Goal: Information Seeking & Learning: Learn about a topic

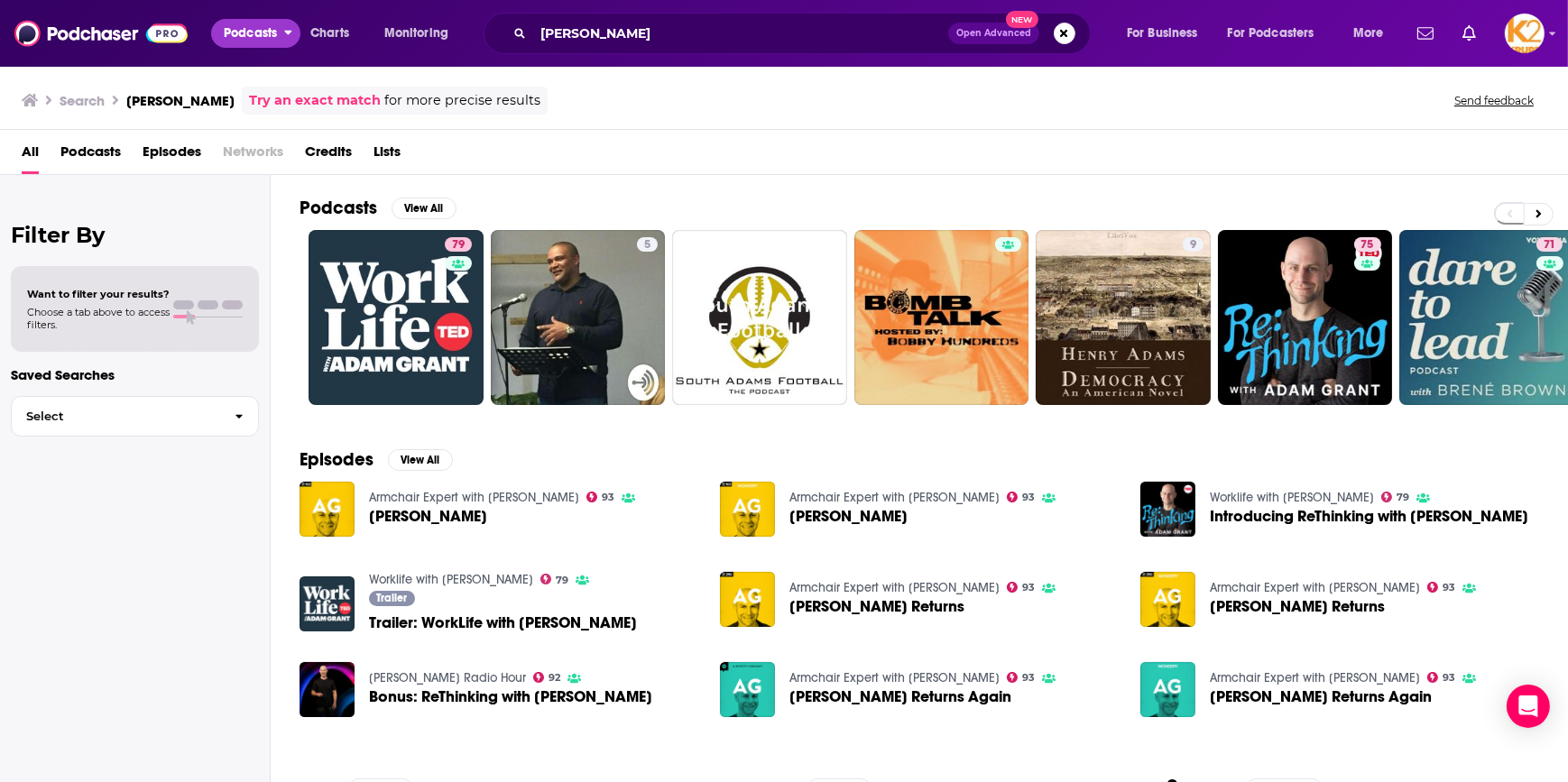
click at [231, 38] on span "Podcasts" at bounding box center [250, 33] width 54 height 25
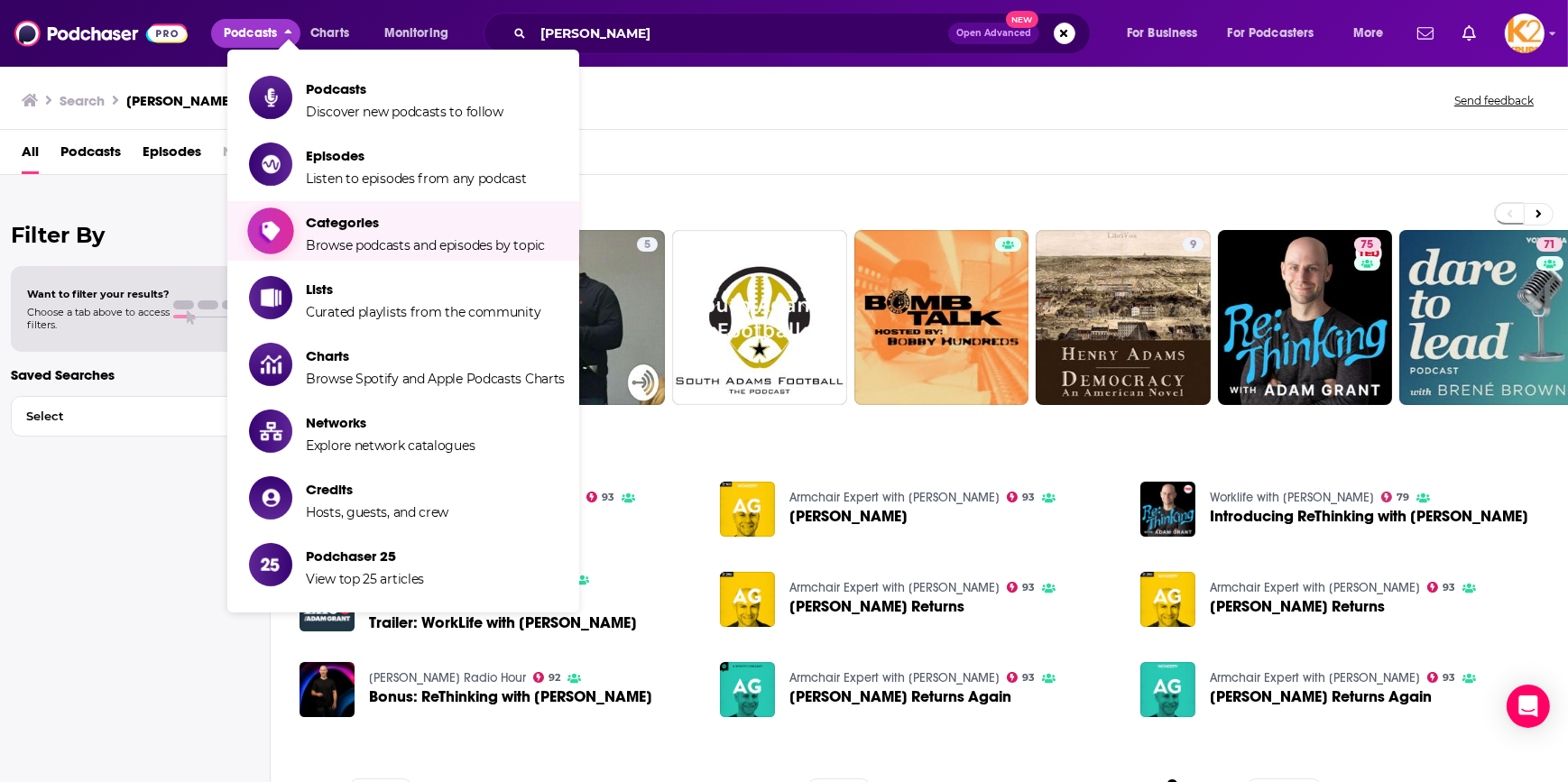
click at [376, 239] on span "Browse podcasts and episodes by topic" at bounding box center [425, 245] width 239 height 16
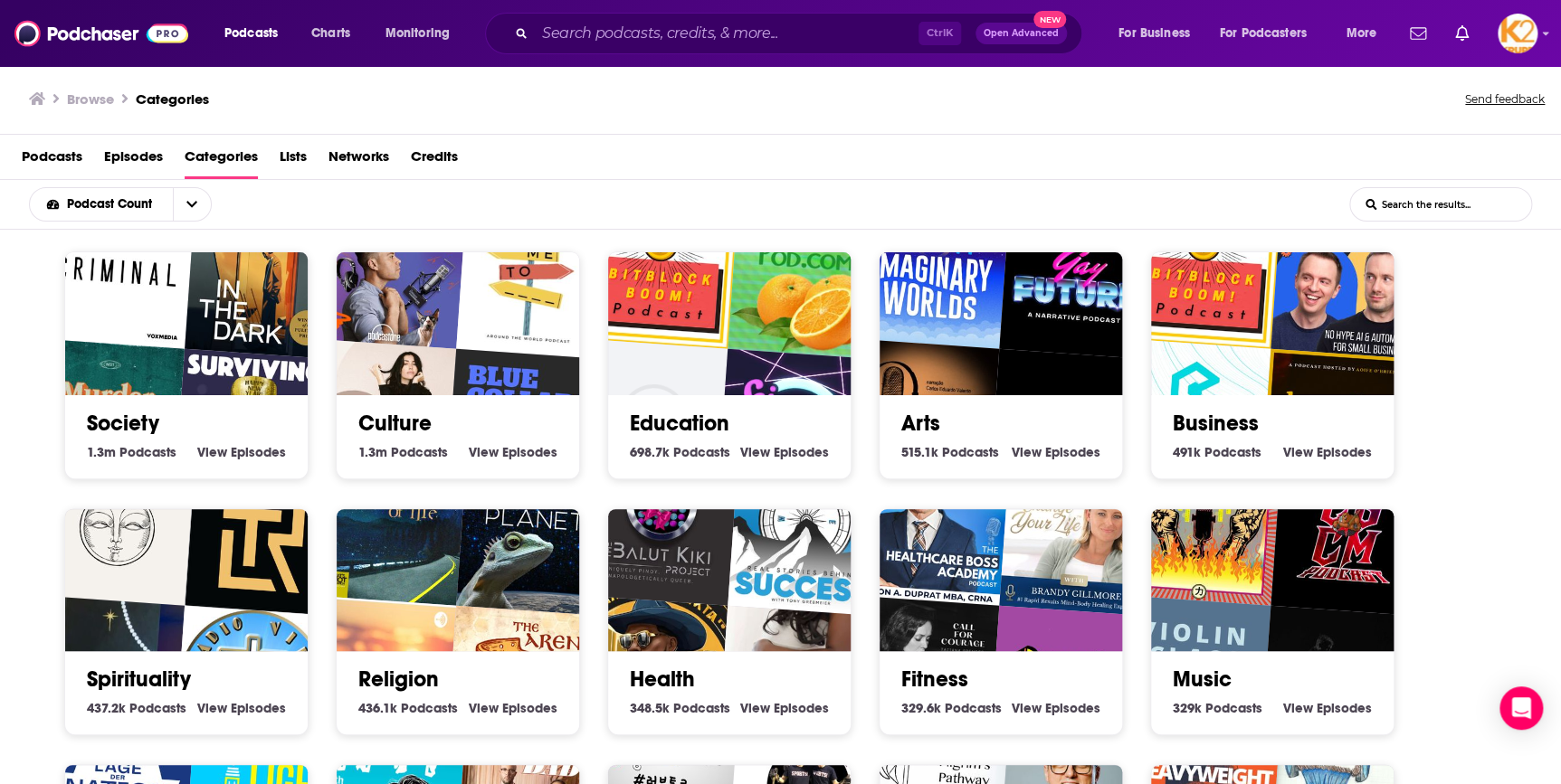
click at [673, 684] on link "Health" at bounding box center [662, 679] width 65 height 27
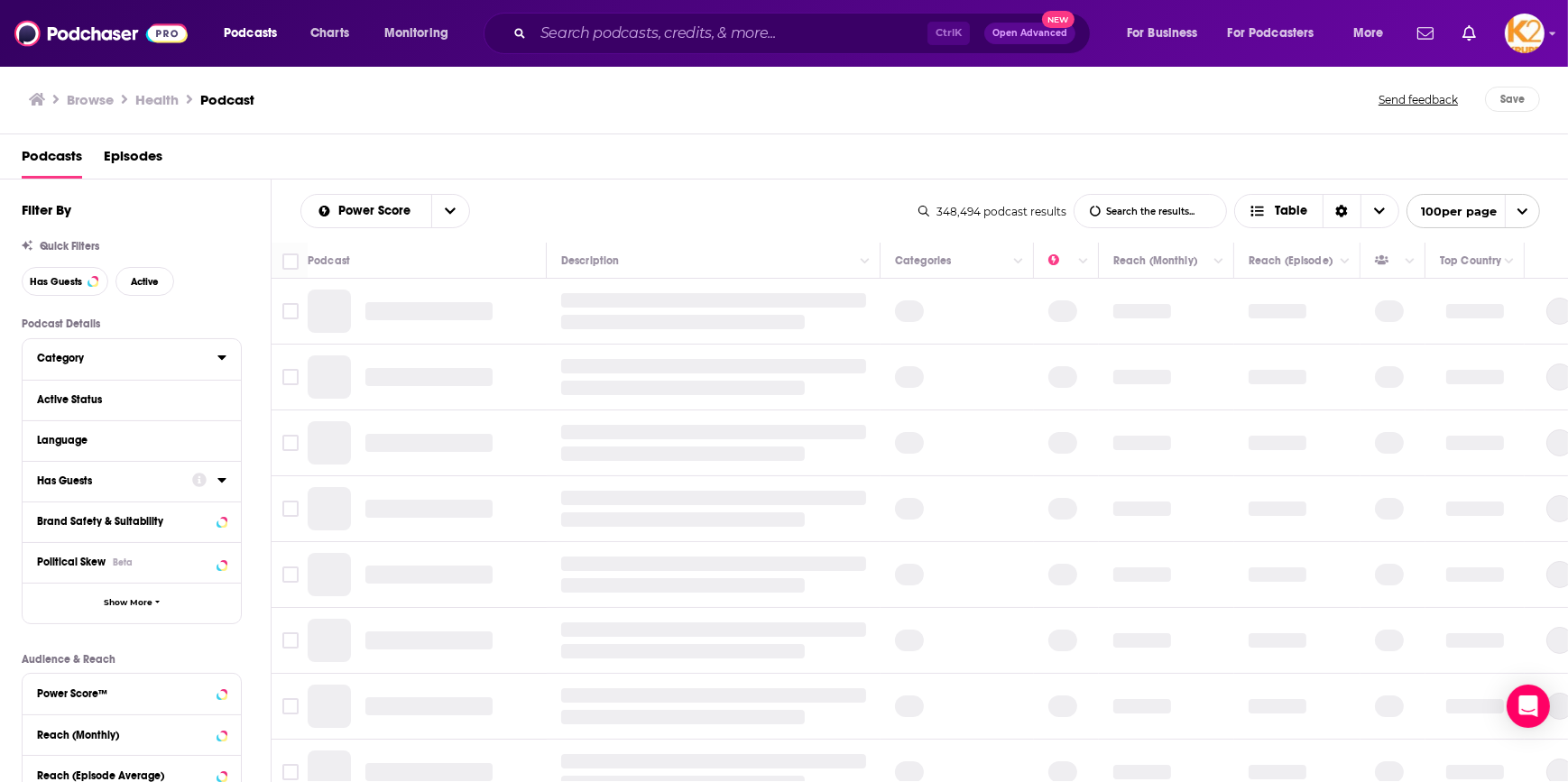
click at [147, 357] on div "Category" at bounding box center [121, 358] width 169 height 13
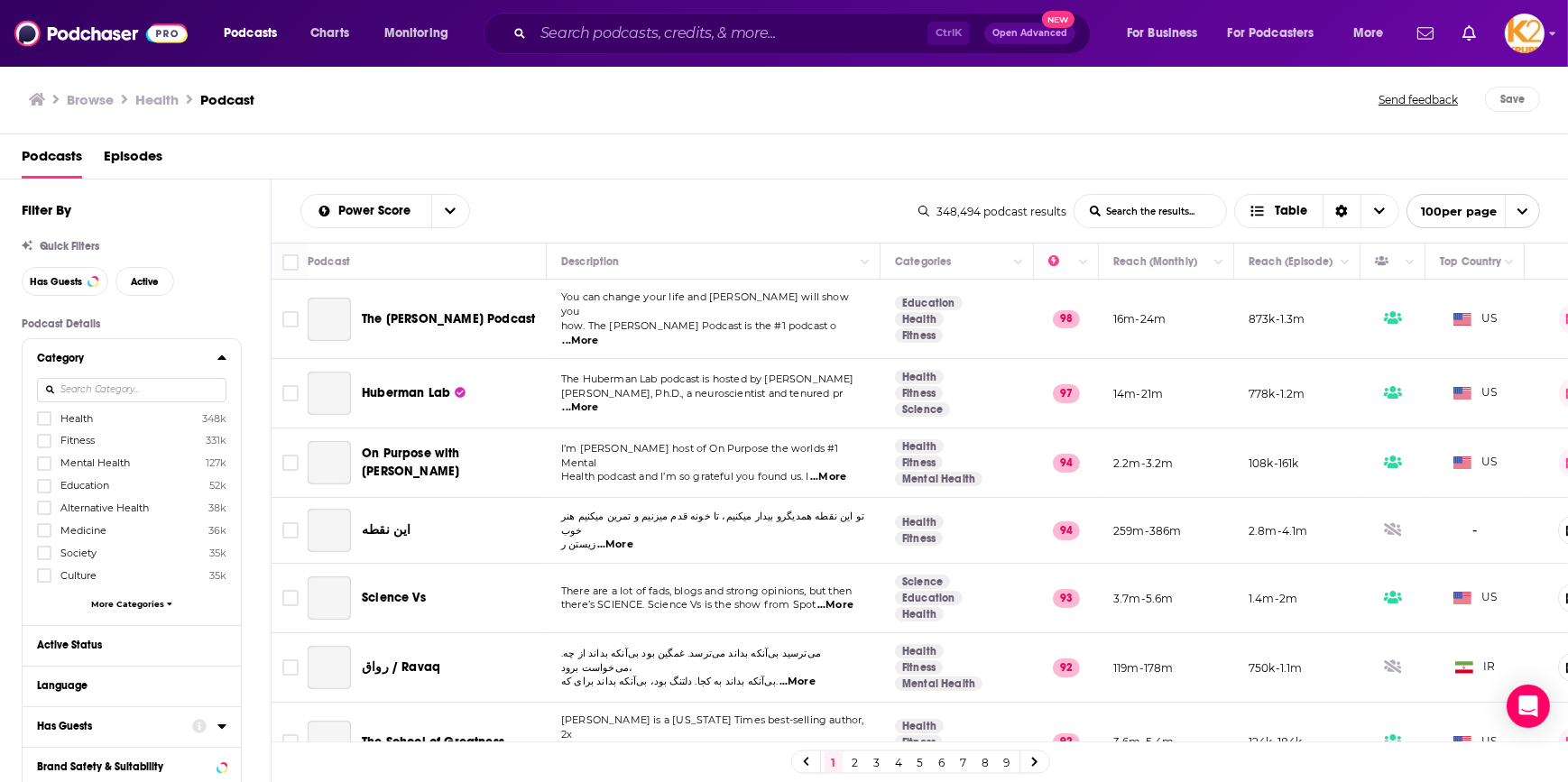
click at [255, 569] on div "Podcast Details Category Health 348k Fitness 331k Mental Health 127k Education …" at bounding box center [146, 761] width 249 height 887
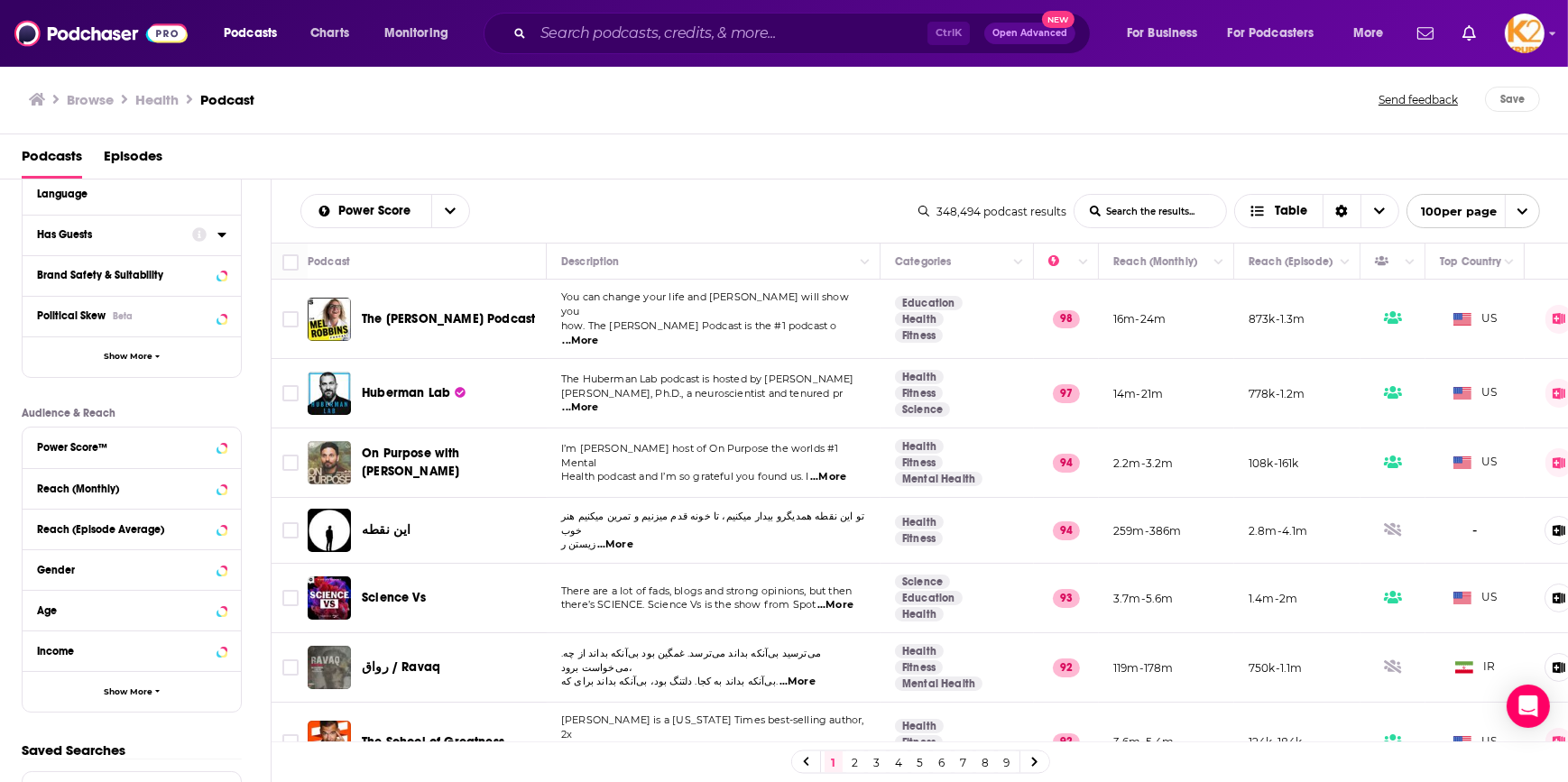
scroll to position [555, 0]
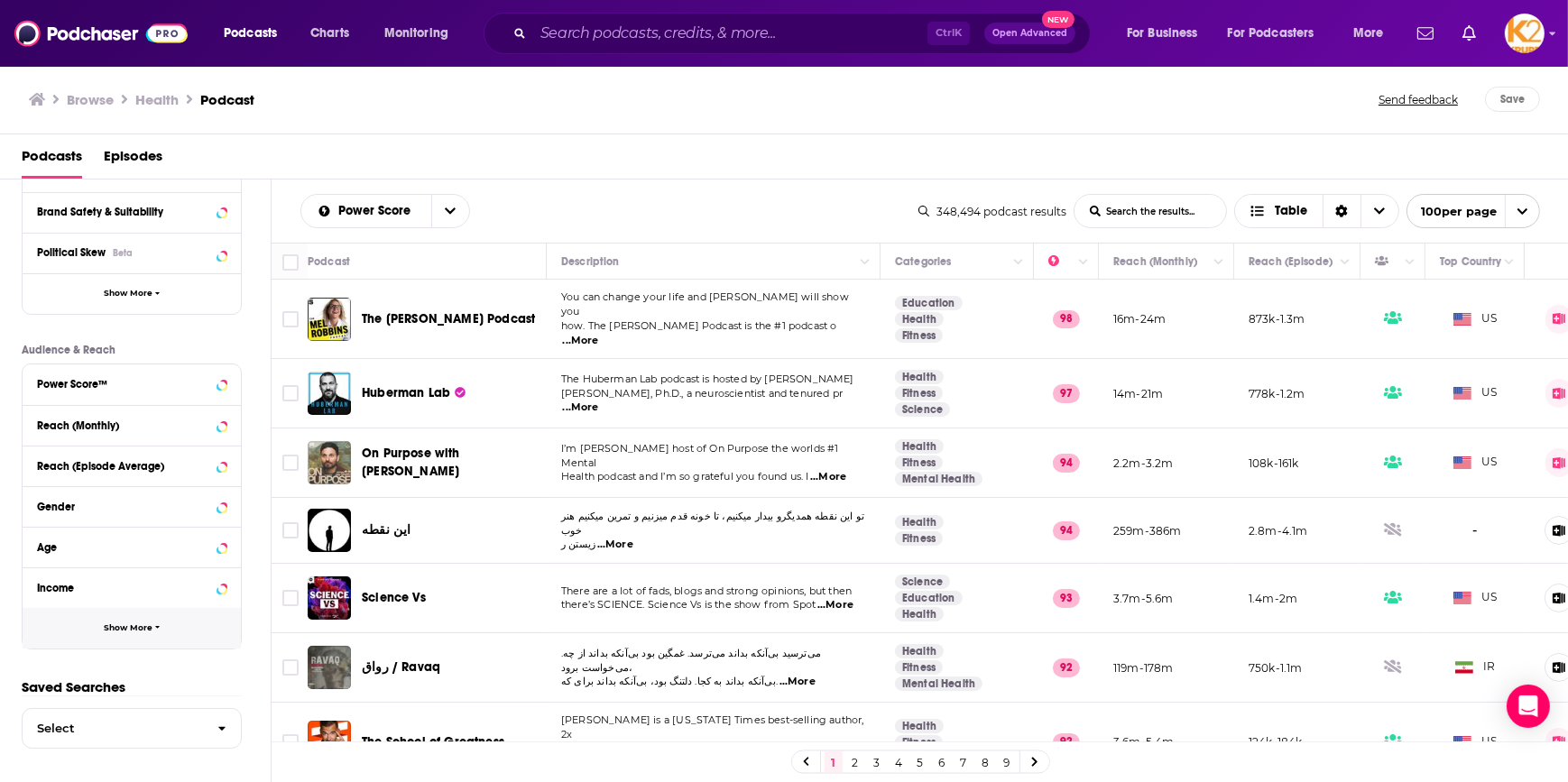
click at [140, 625] on span "Show More" at bounding box center [128, 628] width 49 height 10
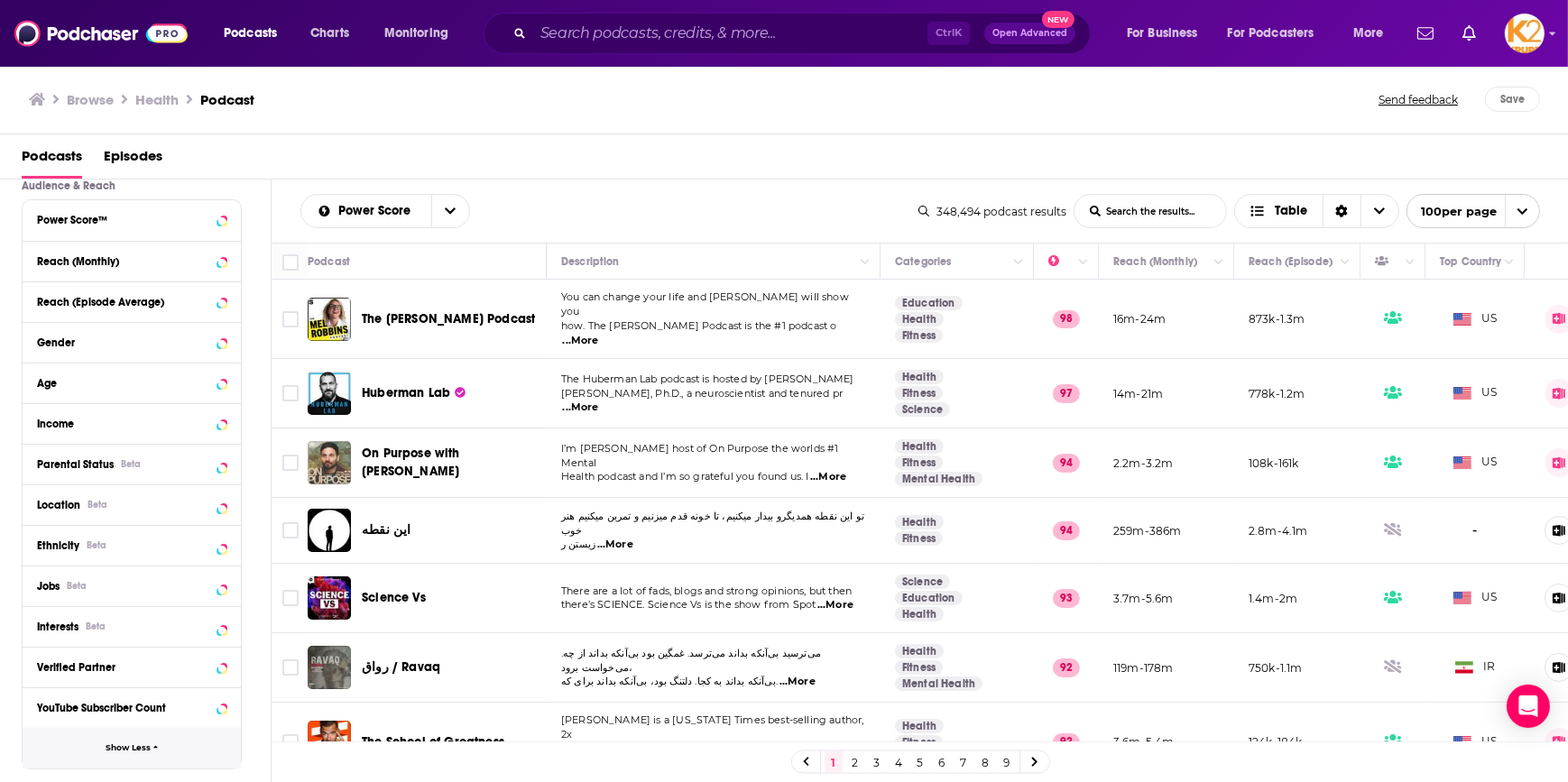
scroll to position [637, 0]
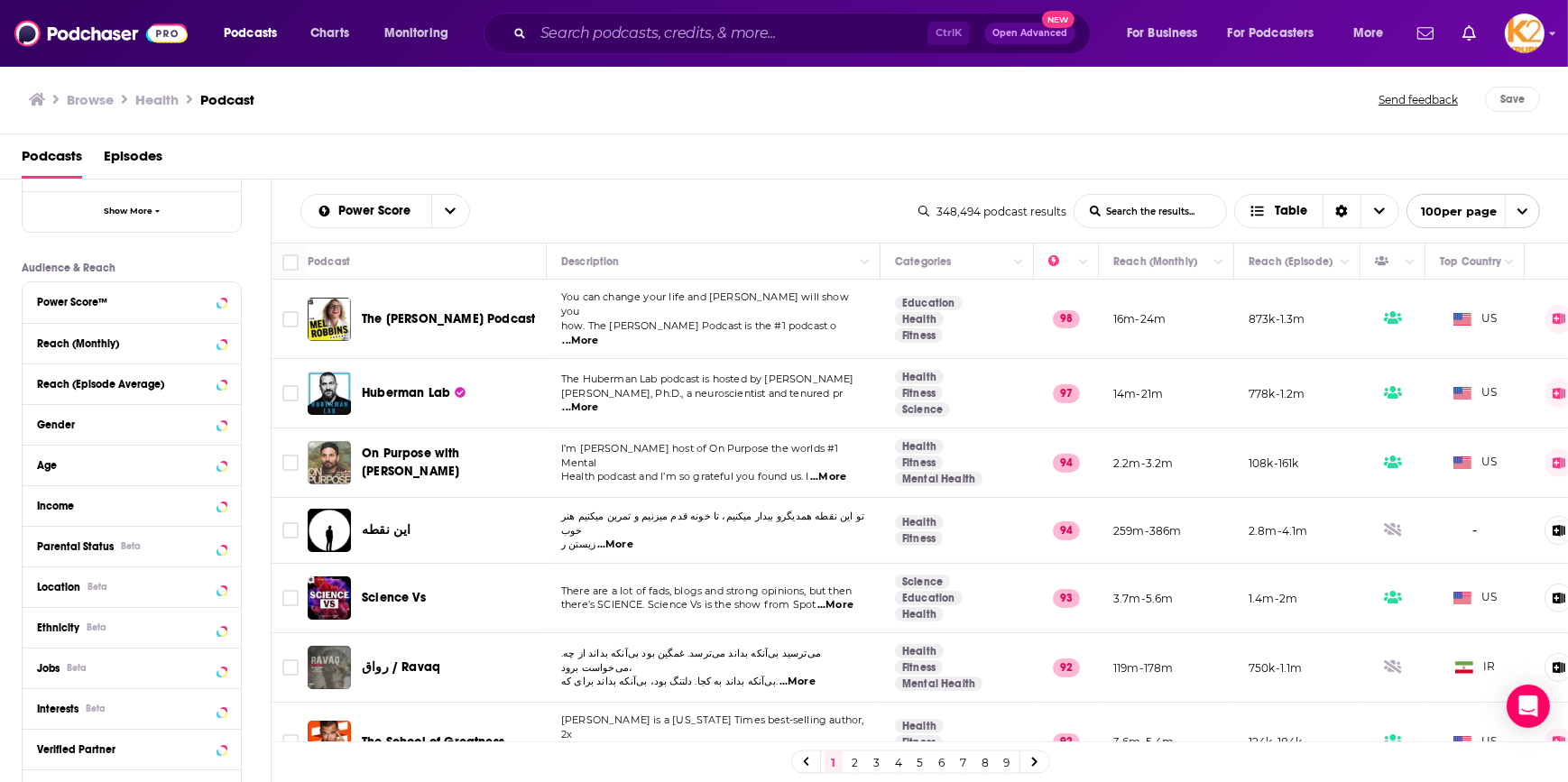
click at [178, 598] on div "Location Beta" at bounding box center [132, 586] width 218 height 41
click at [194, 589] on icon at bounding box center [199, 586] width 15 height 15
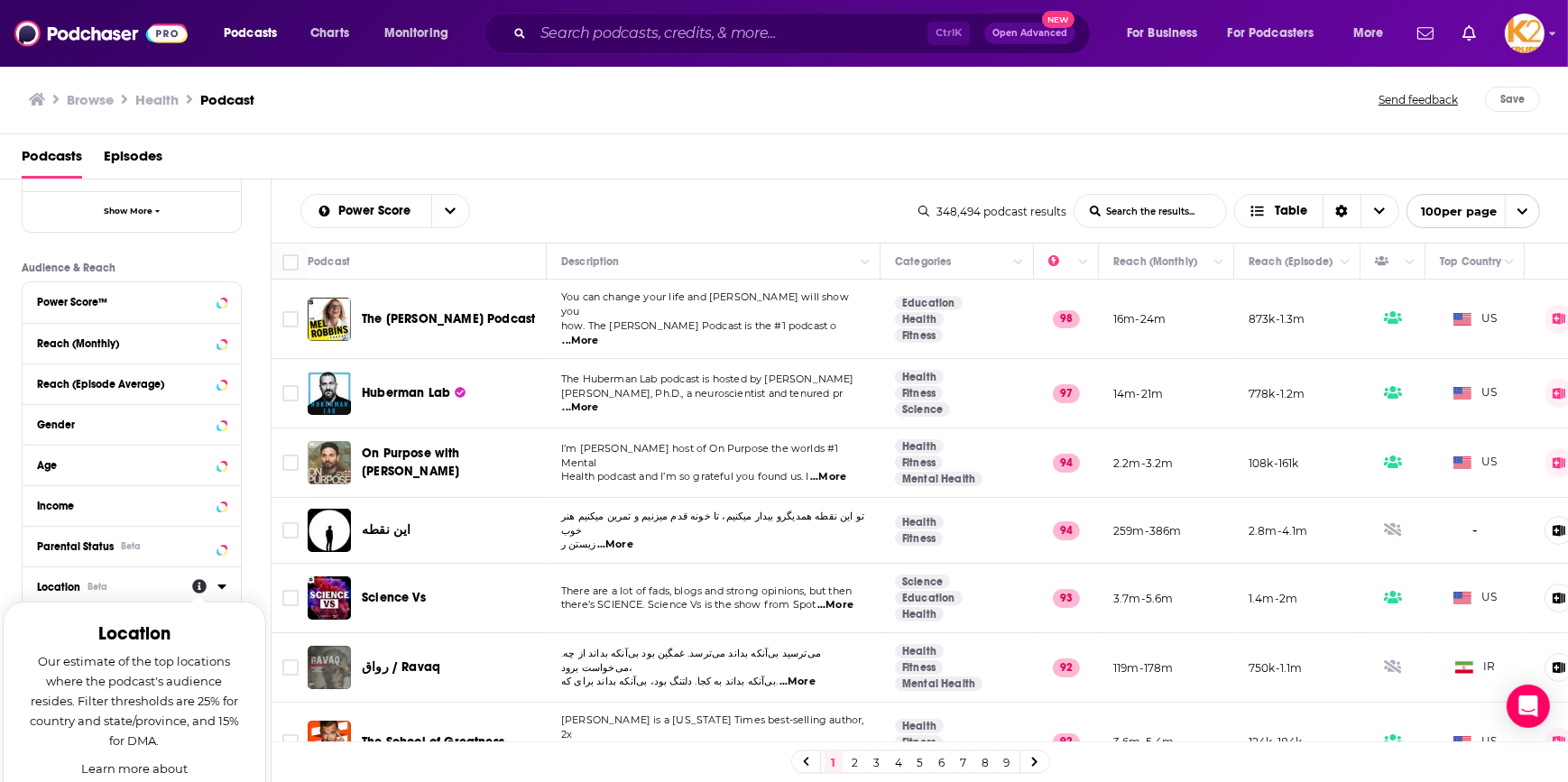
click at [224, 588] on icon at bounding box center [221, 586] width 9 height 15
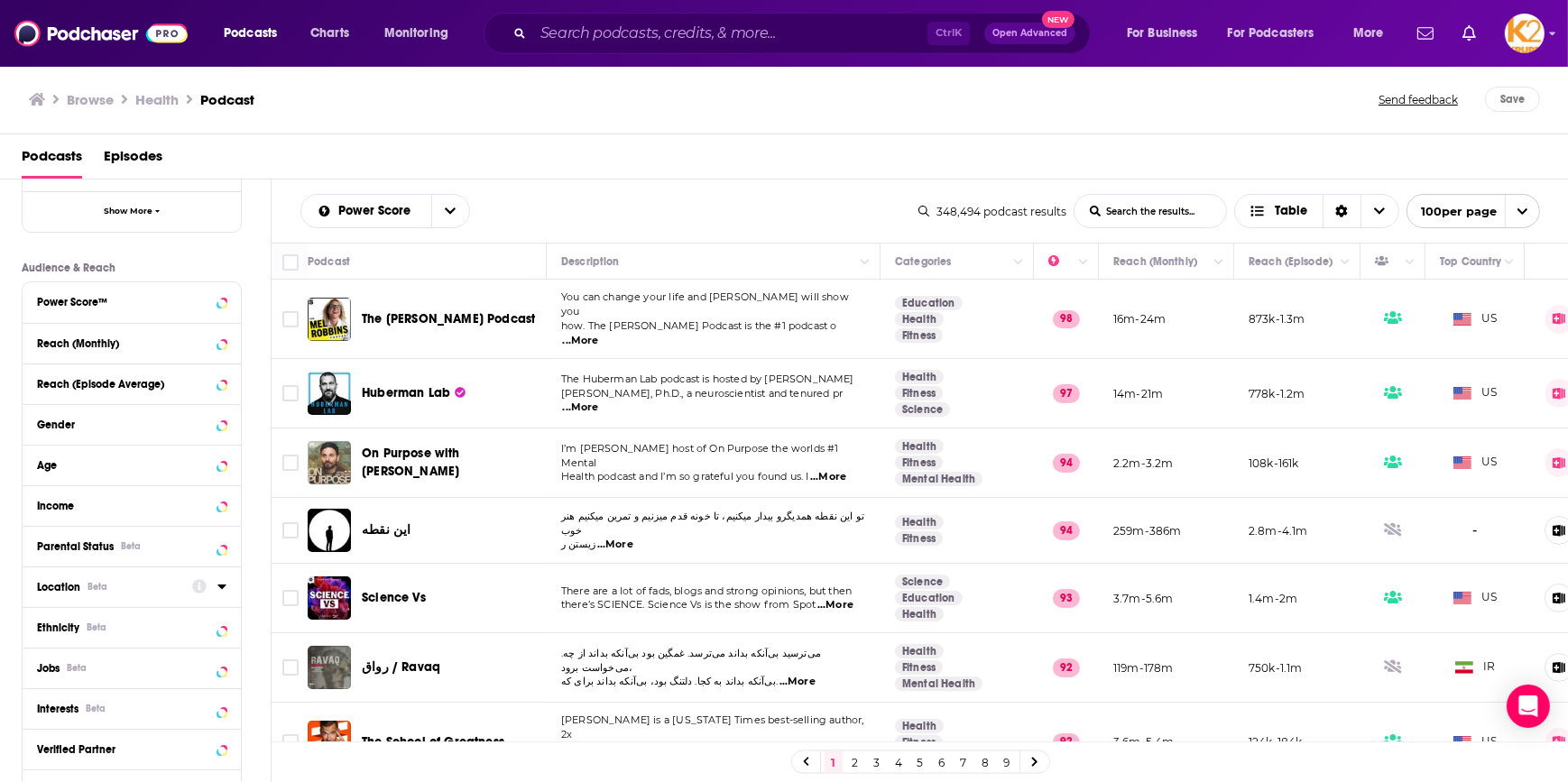
click at [223, 588] on icon at bounding box center [221, 586] width 9 height 15
click at [140, 613] on input at bounding box center [131, 618] width 190 height 25
type input "United King"
click at [125, 663] on span "[GEOGRAPHIC_DATA]" at bounding box center [116, 666] width 111 height 13
click at [45, 671] on input "multiSelectOption-unitedkingdom-0" at bounding box center [45, 671] width 0 height 0
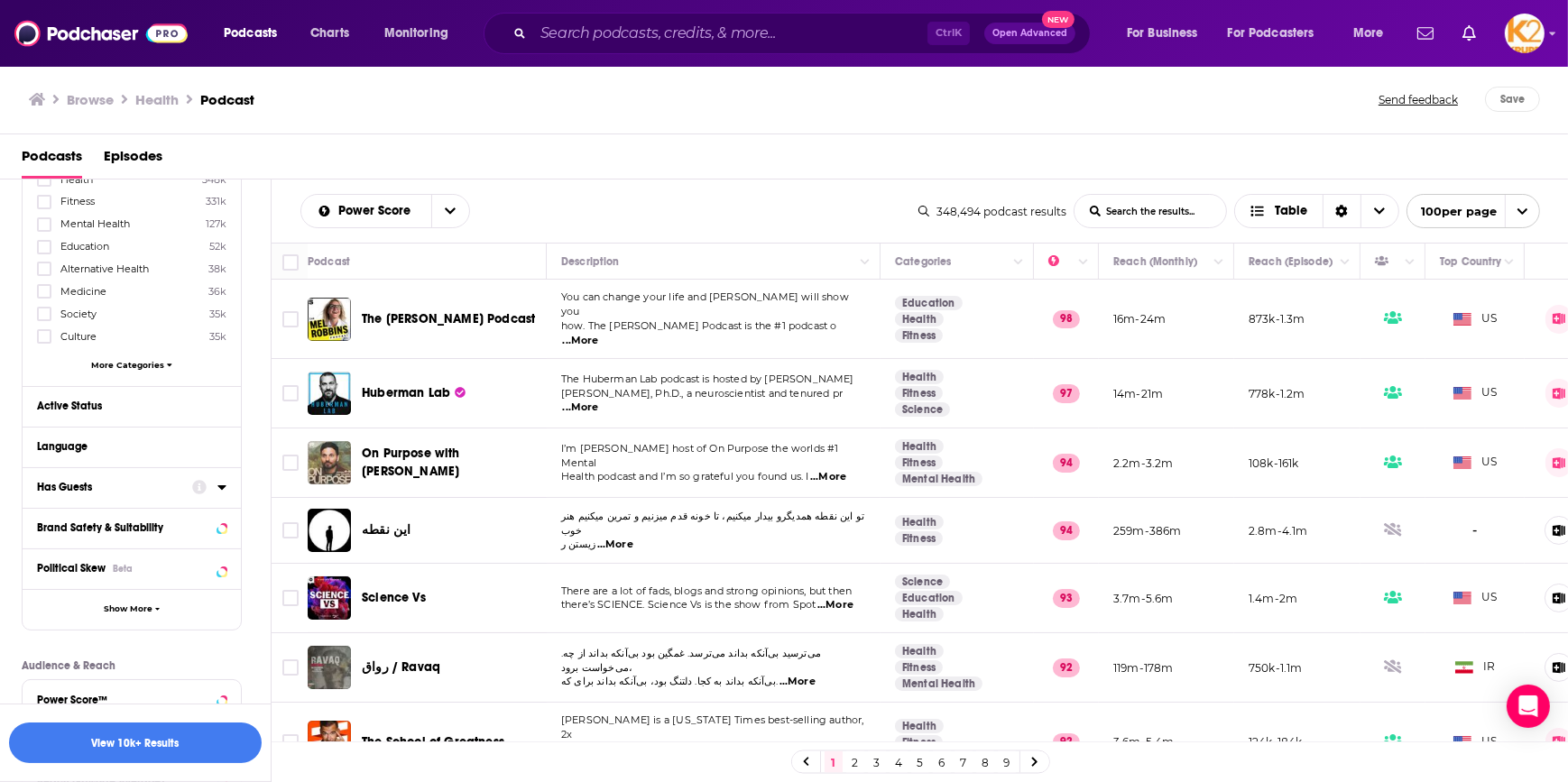
scroll to position [245, 0]
click at [187, 391] on button "Active Status" at bounding box center [114, 399] width 155 height 23
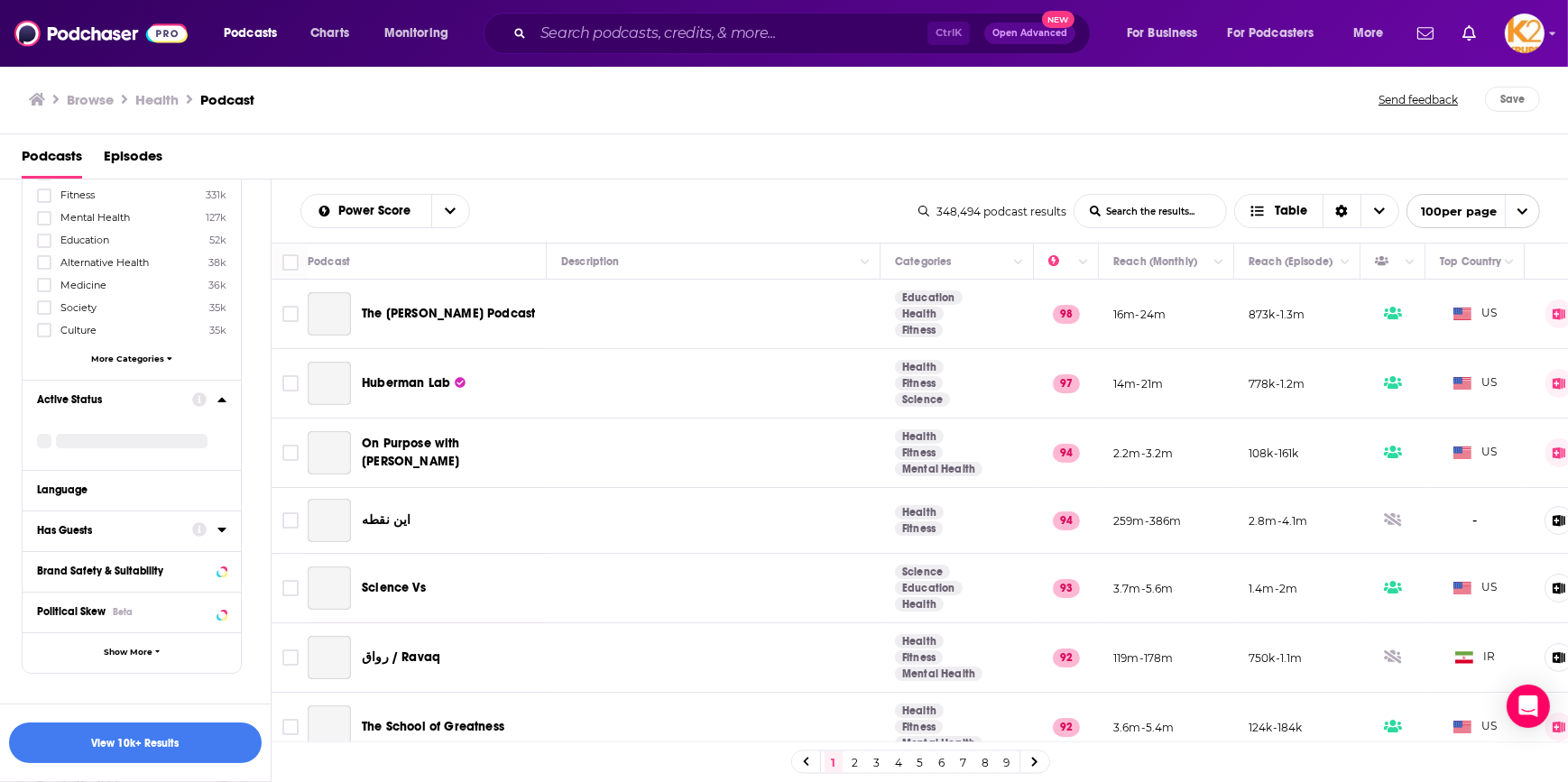
click at [224, 400] on icon at bounding box center [221, 399] width 8 height 5
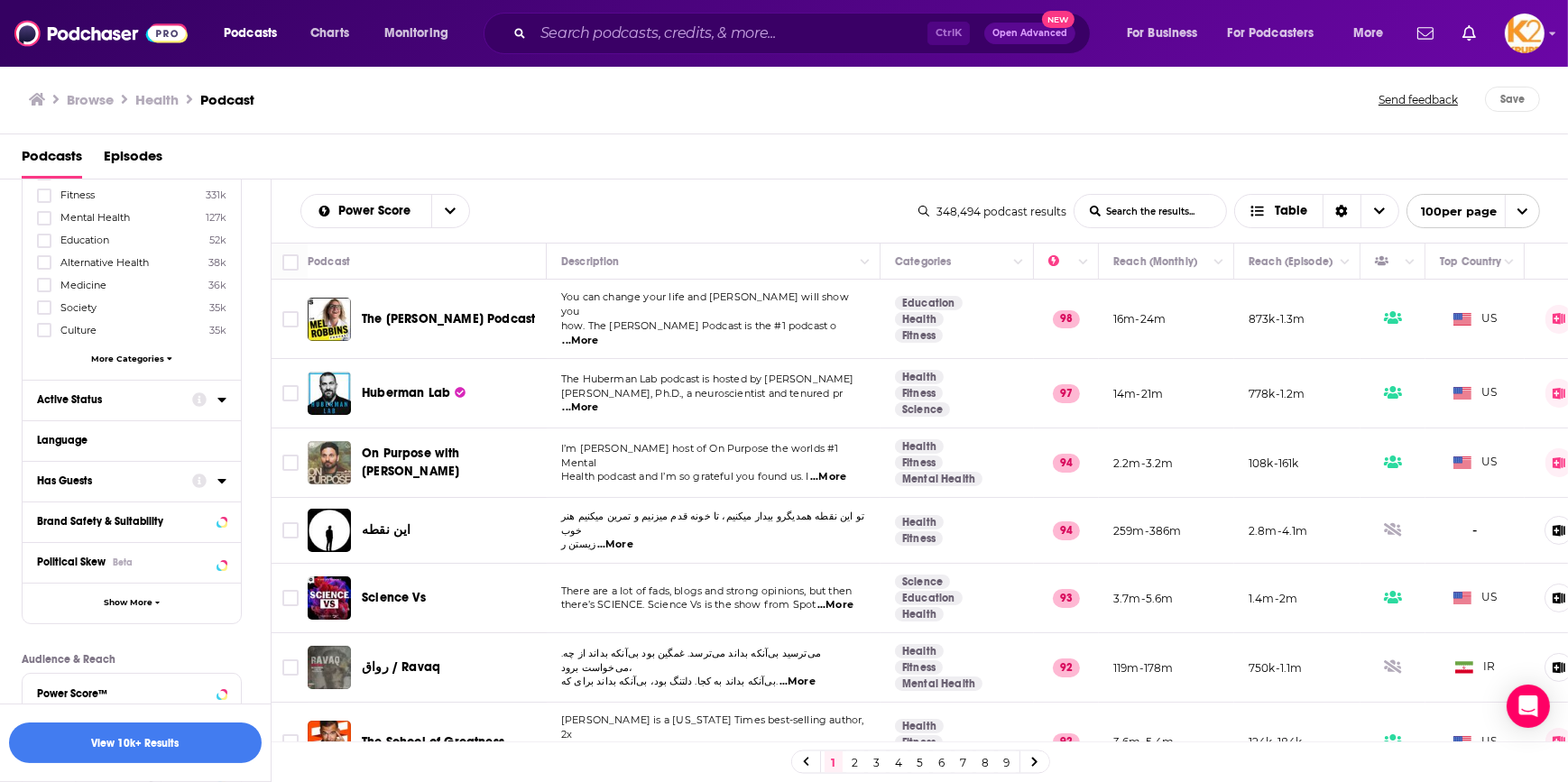
click at [219, 398] on icon at bounding box center [221, 400] width 8 height 5
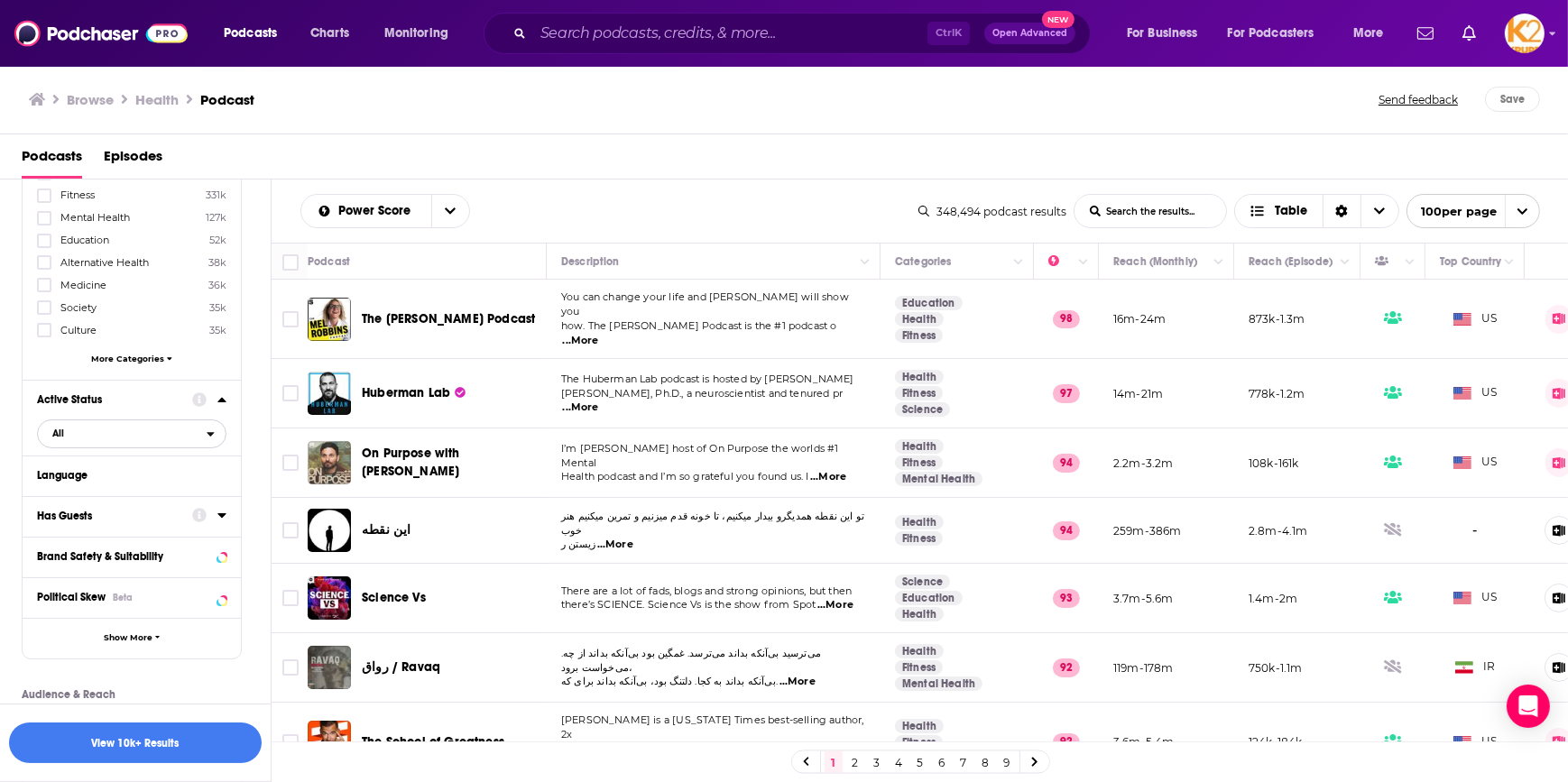
click at [208, 432] on icon "open menu" at bounding box center [210, 434] width 8 height 13
click at [171, 494] on span "42k" at bounding box center [182, 493] width 84 height 10
click at [224, 514] on icon at bounding box center [221, 515] width 8 height 5
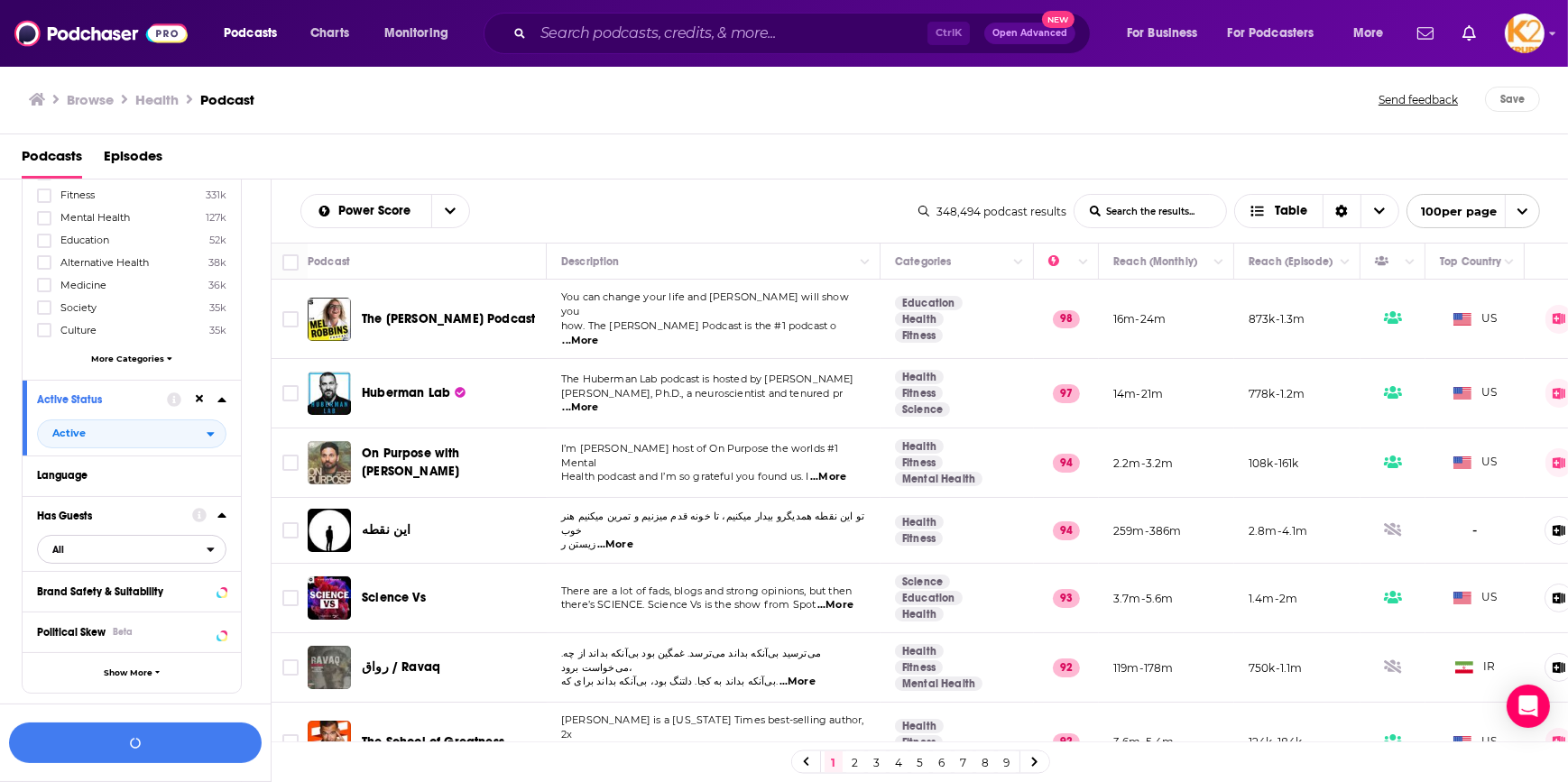
click at [210, 541] on button "All" at bounding box center [131, 549] width 190 height 29
click at [164, 611] on span "55k" at bounding box center [189, 609] width 73 height 10
click at [157, 741] on button "View 10k+ Results" at bounding box center [135, 742] width 253 height 41
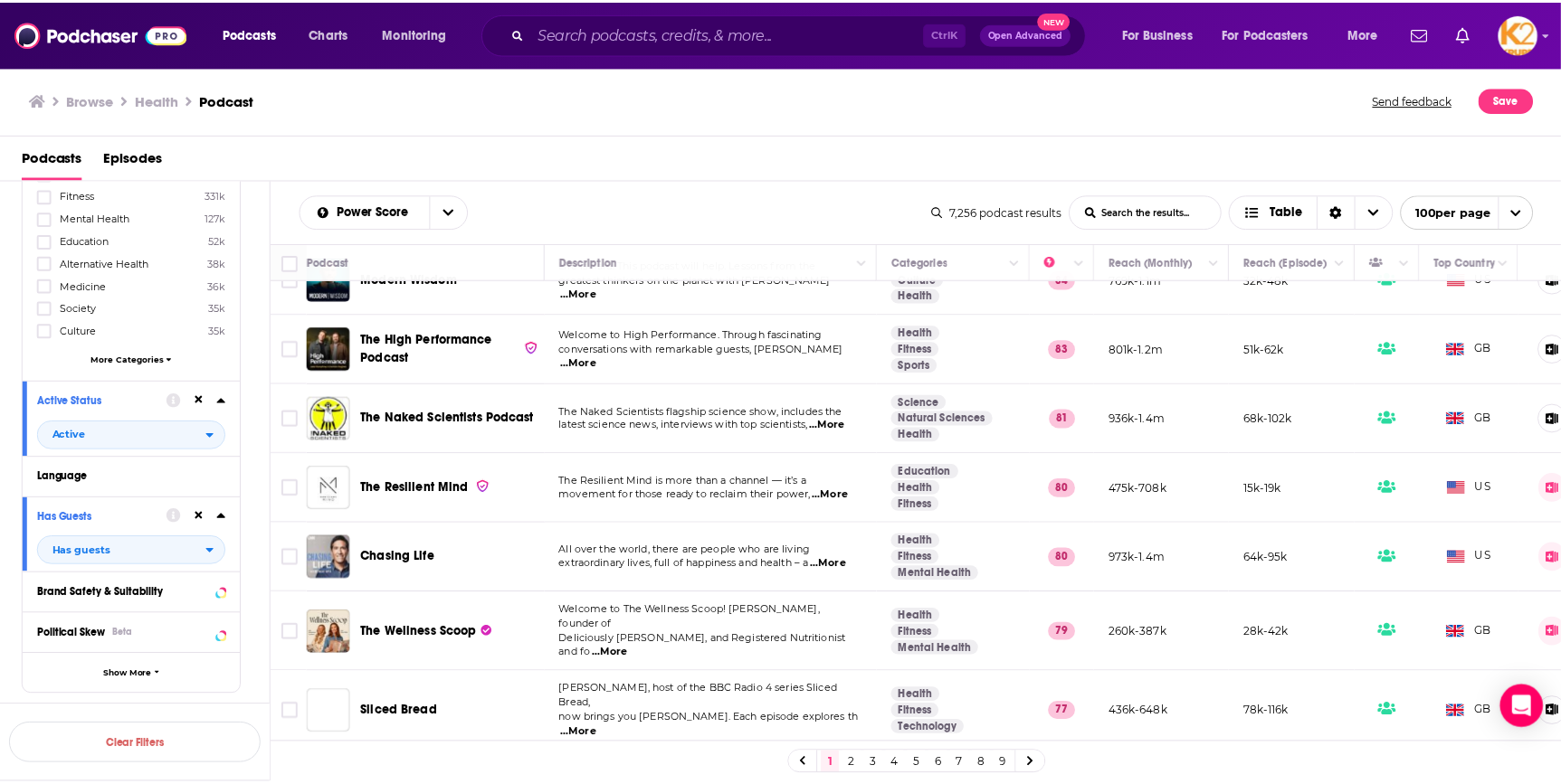
scroll to position [246, 0]
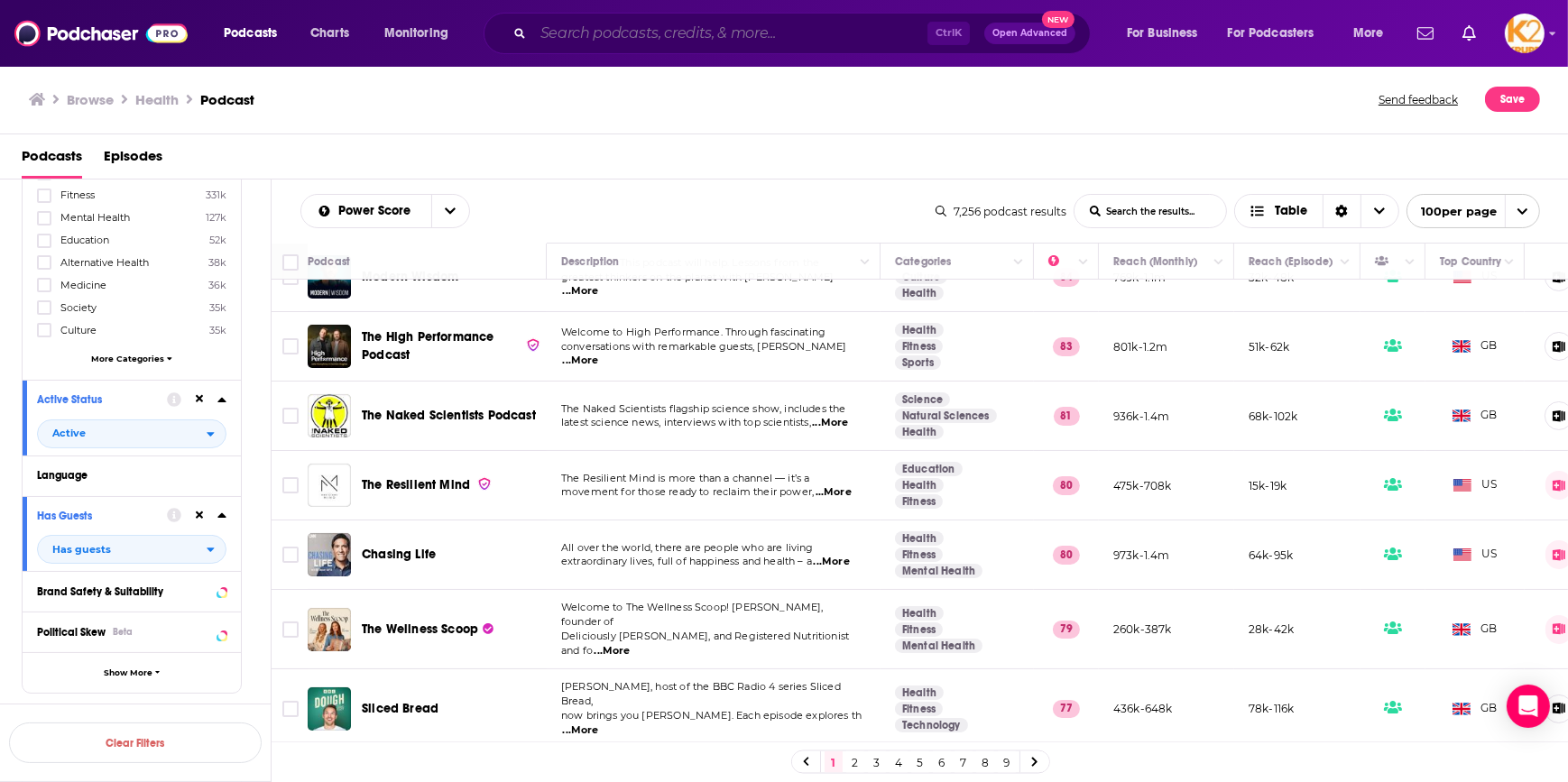
click at [545, 33] on input "Search podcasts, credits, & more..." at bounding box center [729, 33] width 394 height 29
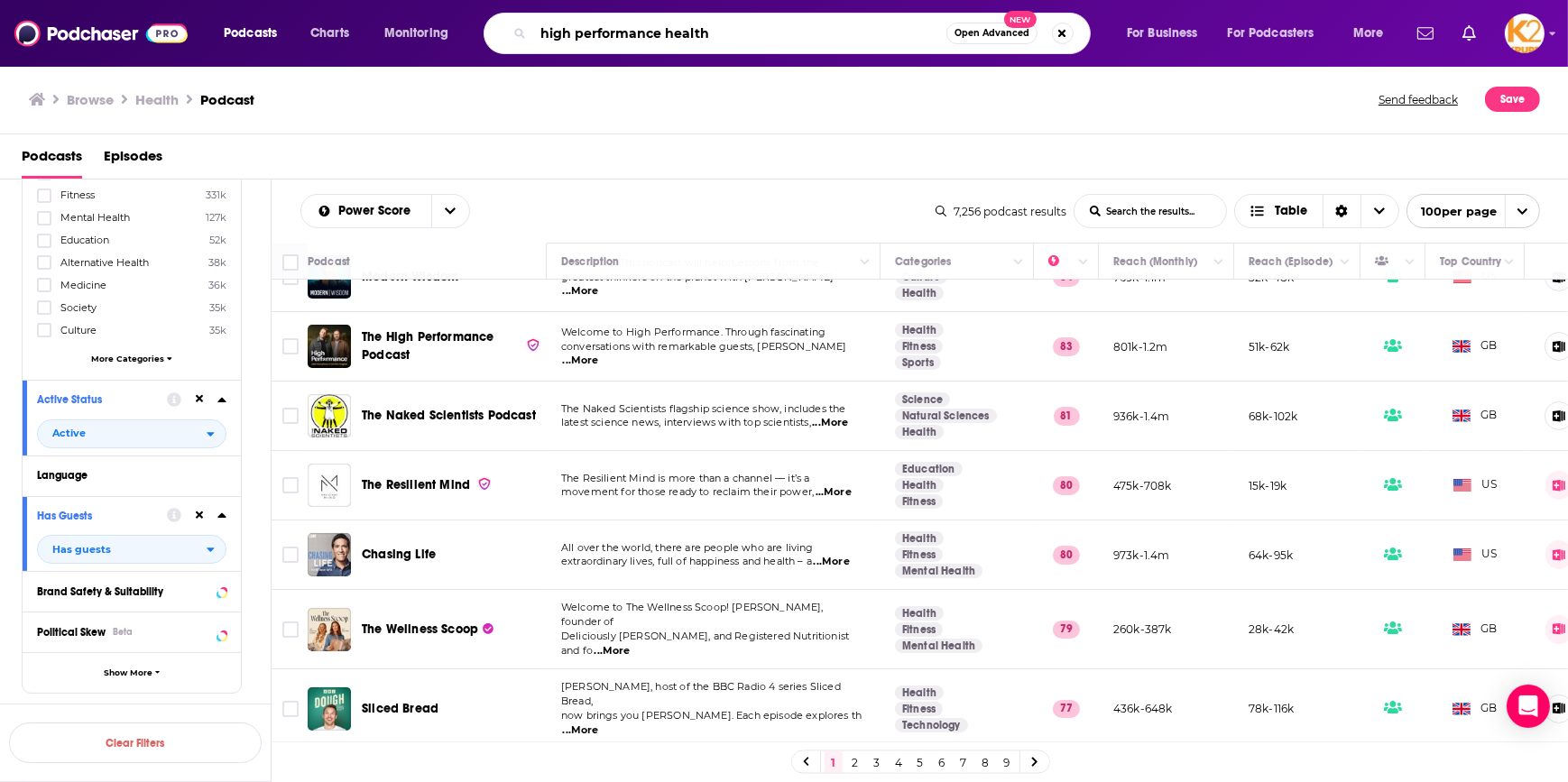
type input "high performance health"
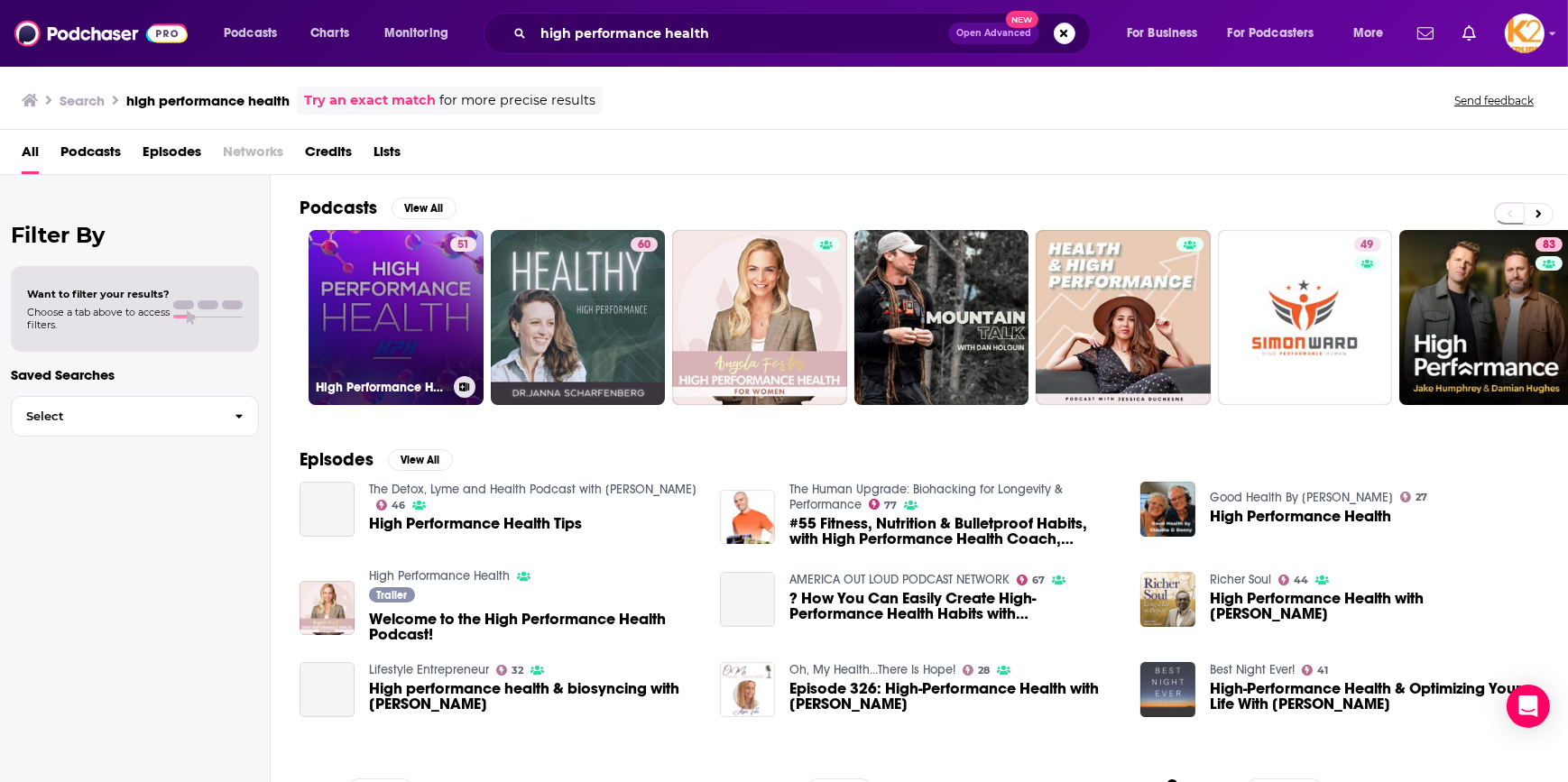
click at [421, 297] on link "51 High Performance Health" at bounding box center [396, 318] width 175 height 175
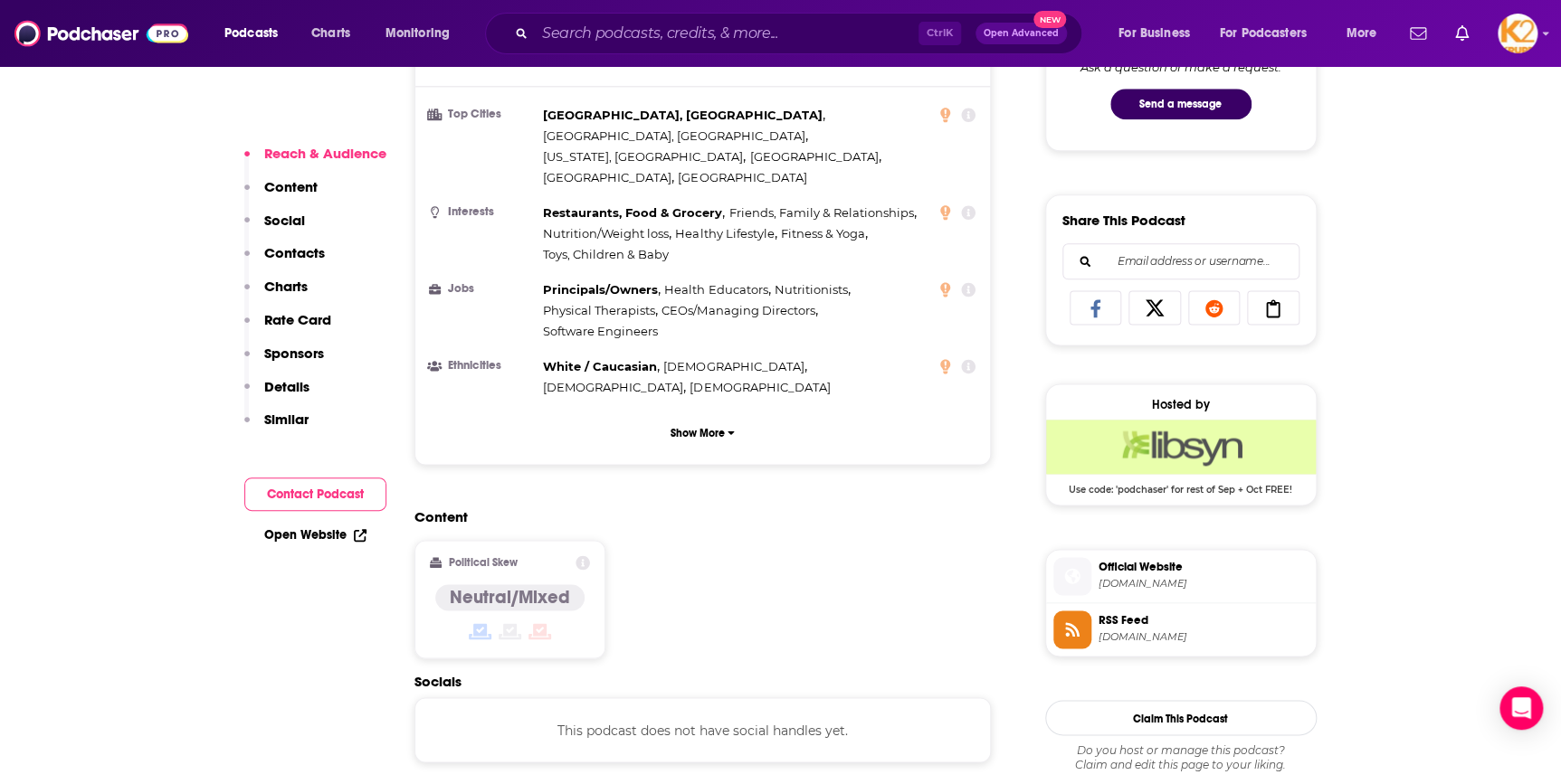
scroll to position [1069, 0]
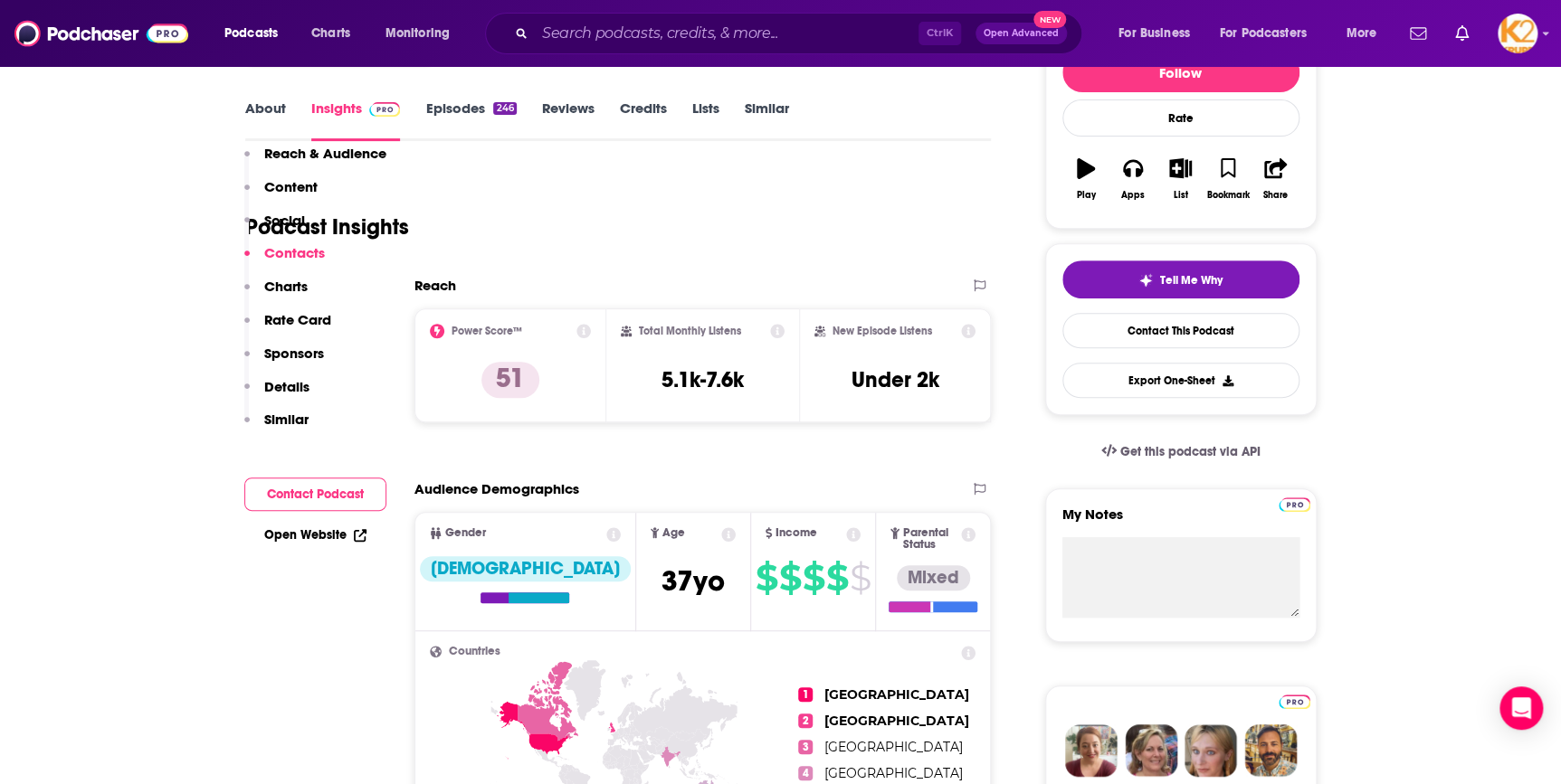
scroll to position [0, 0]
